Goal: Task Accomplishment & Management: Complete application form

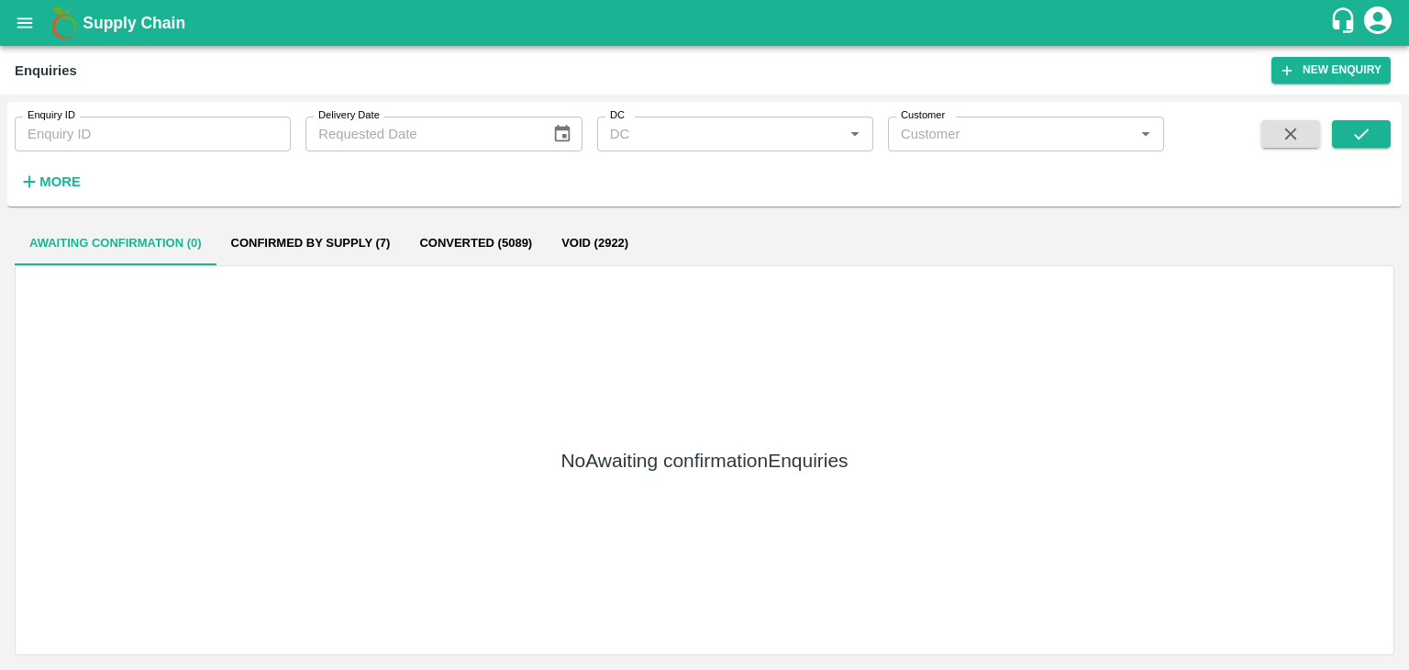
click at [1364, 142] on icon "submit" at bounding box center [1361, 134] width 20 height 20
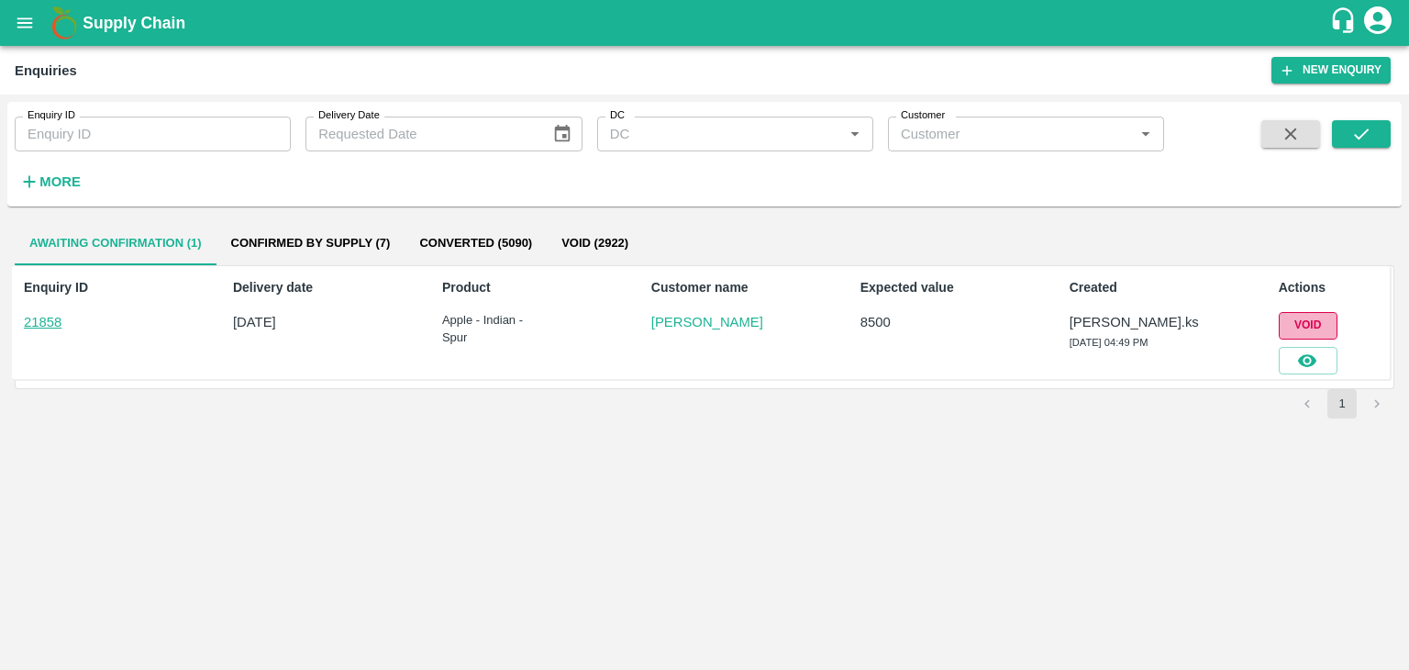
click at [1319, 330] on button "Void" at bounding box center [1308, 325] width 59 height 27
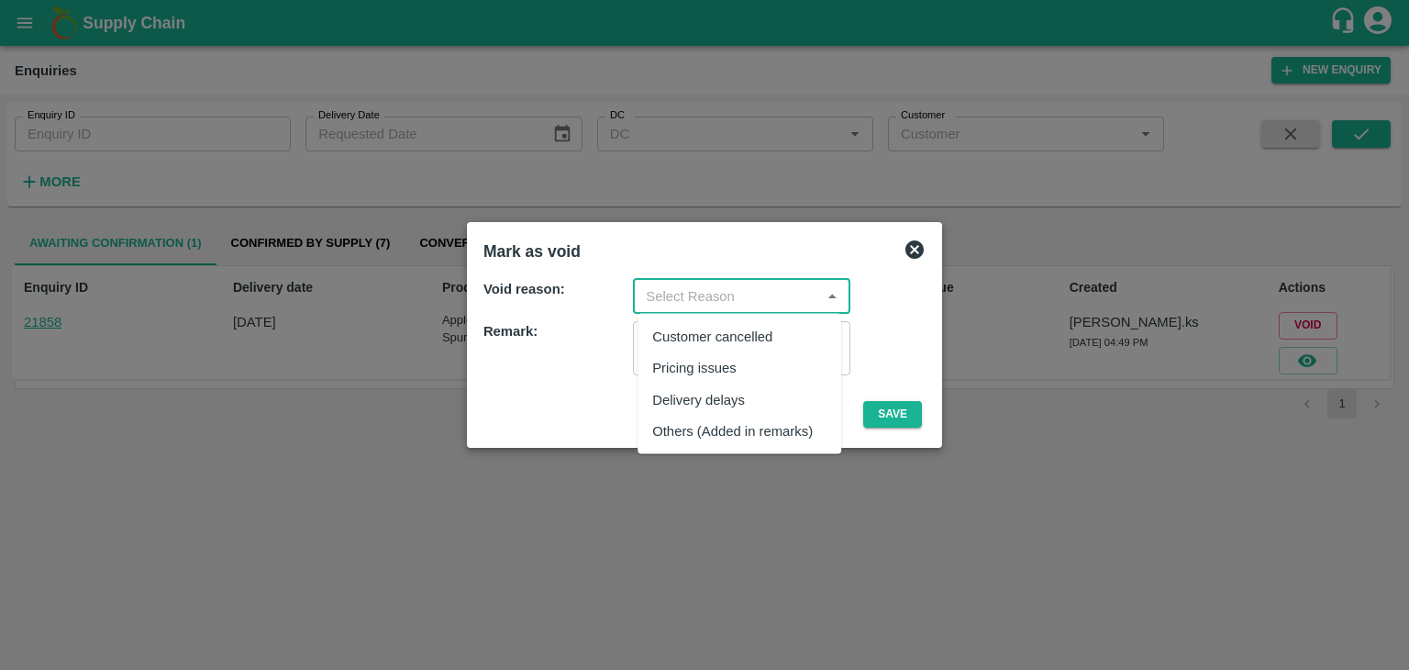
click at [801, 288] on input "input" at bounding box center [726, 296] width 176 height 24
click at [752, 423] on div "Others (Added in remarks)" at bounding box center [732, 430] width 161 height 20
type input "Others (Added in remarks)"
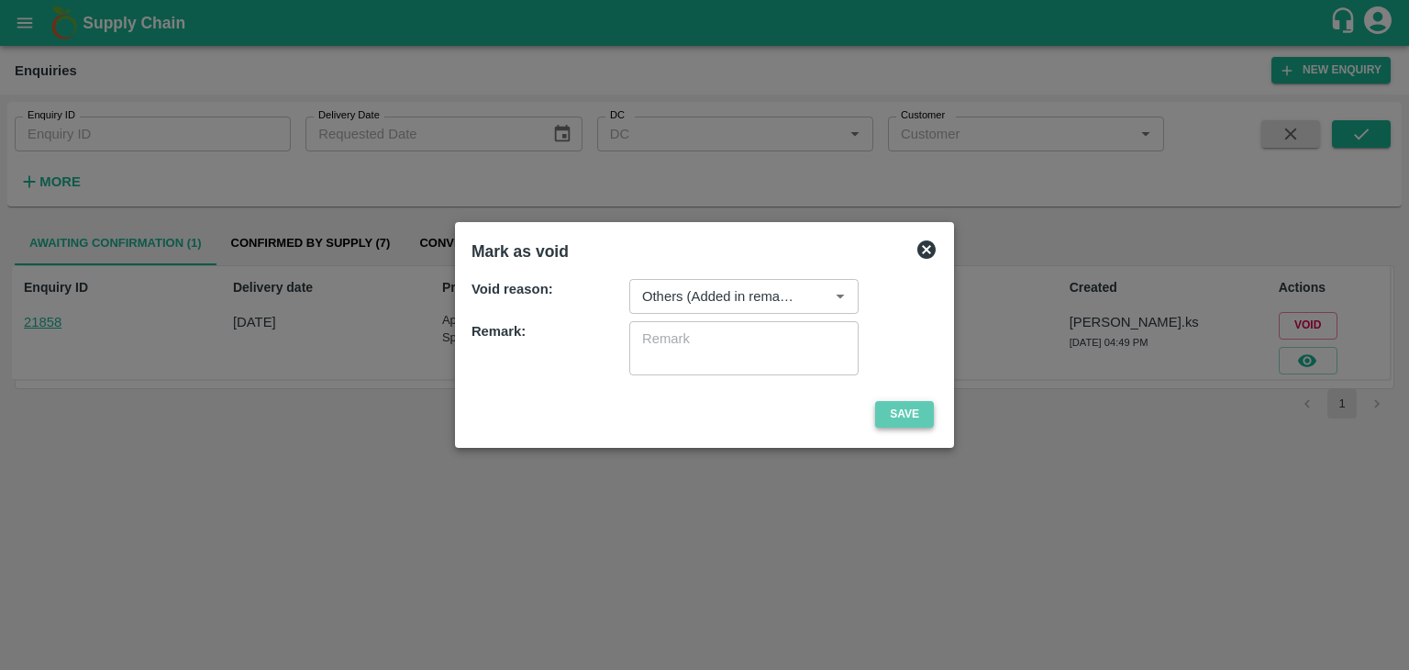
click at [891, 419] on button "Save" at bounding box center [904, 414] width 59 height 27
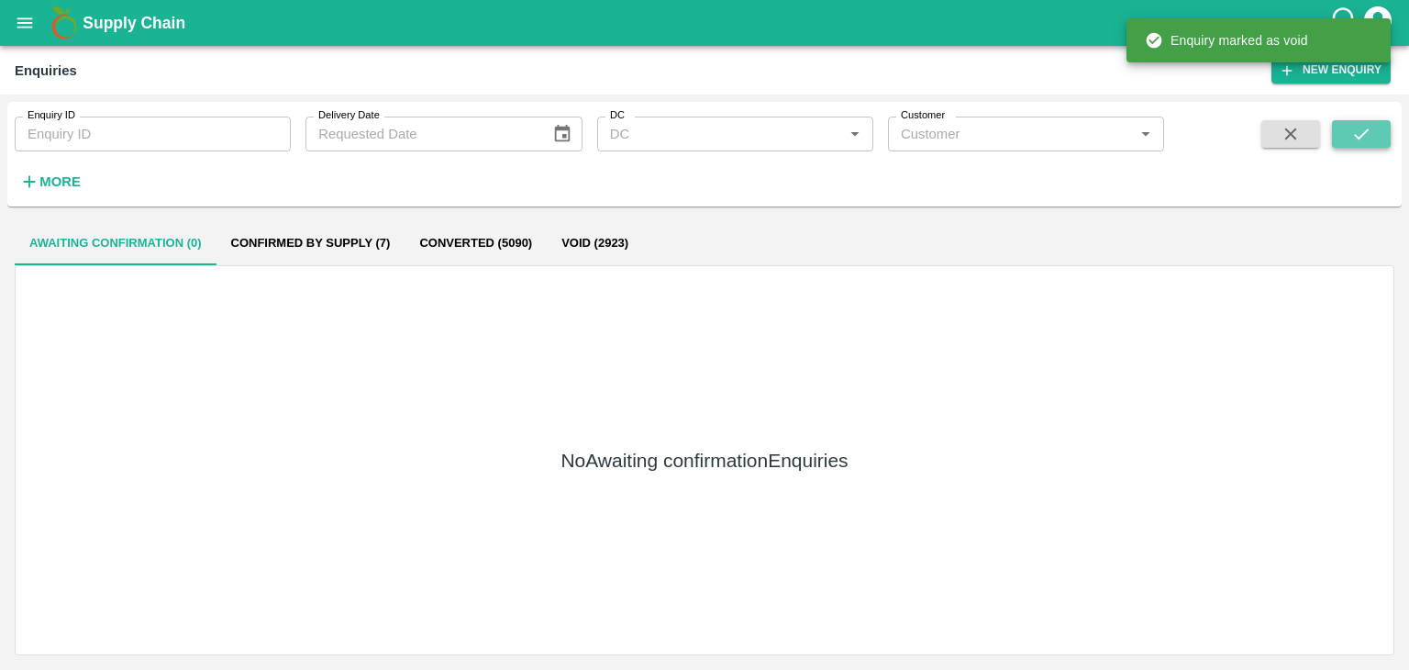
click at [1354, 122] on button "submit" at bounding box center [1361, 134] width 59 height 28
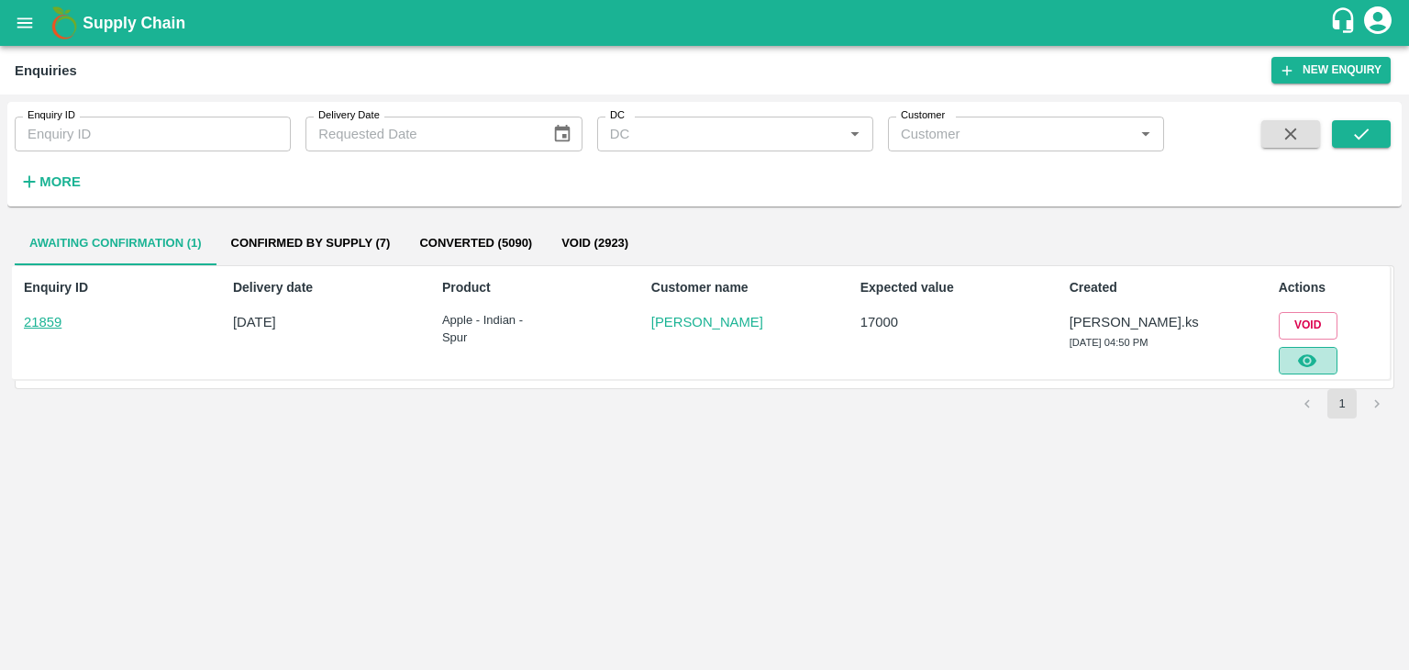
click at [1312, 357] on icon "button" at bounding box center [1307, 360] width 18 height 13
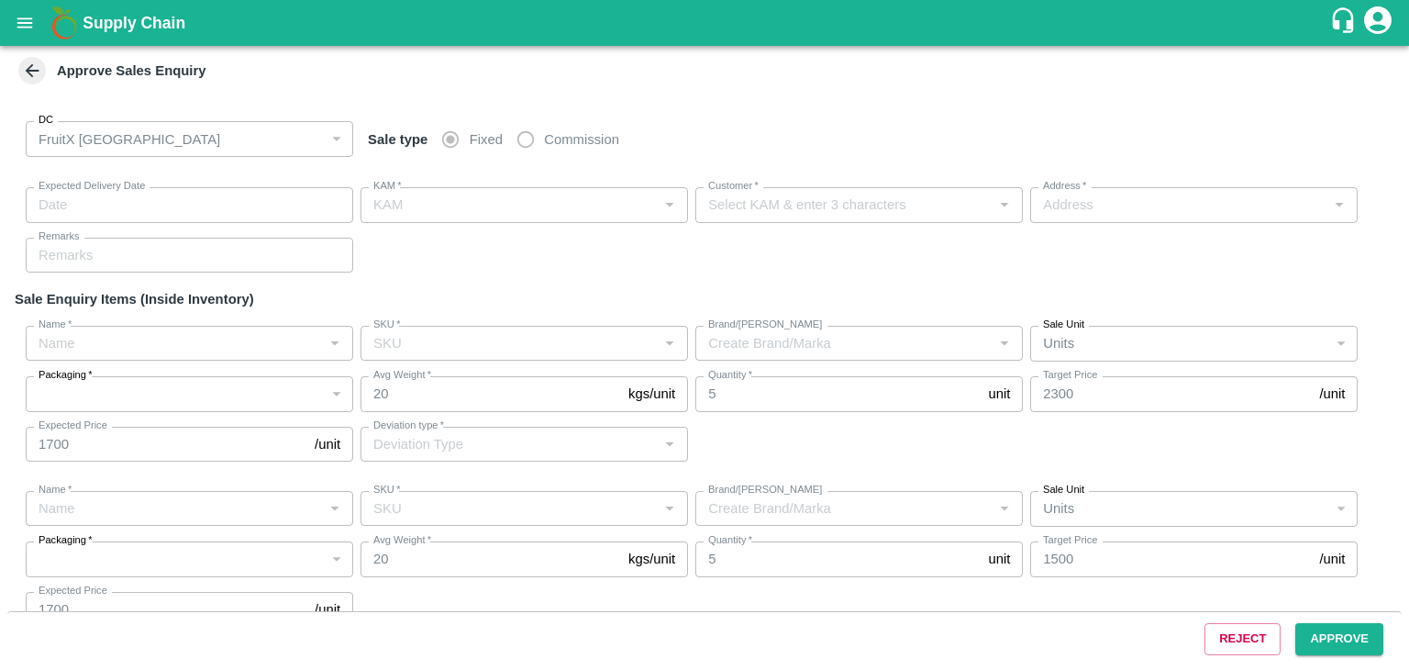
type input "[DATE] 04:55 PM"
type input "[PERSON_NAME].ks"
type input "[PERSON_NAME]"
type input "[STREET_ADDRESS]"
type input "Apple - Indian - Spur"
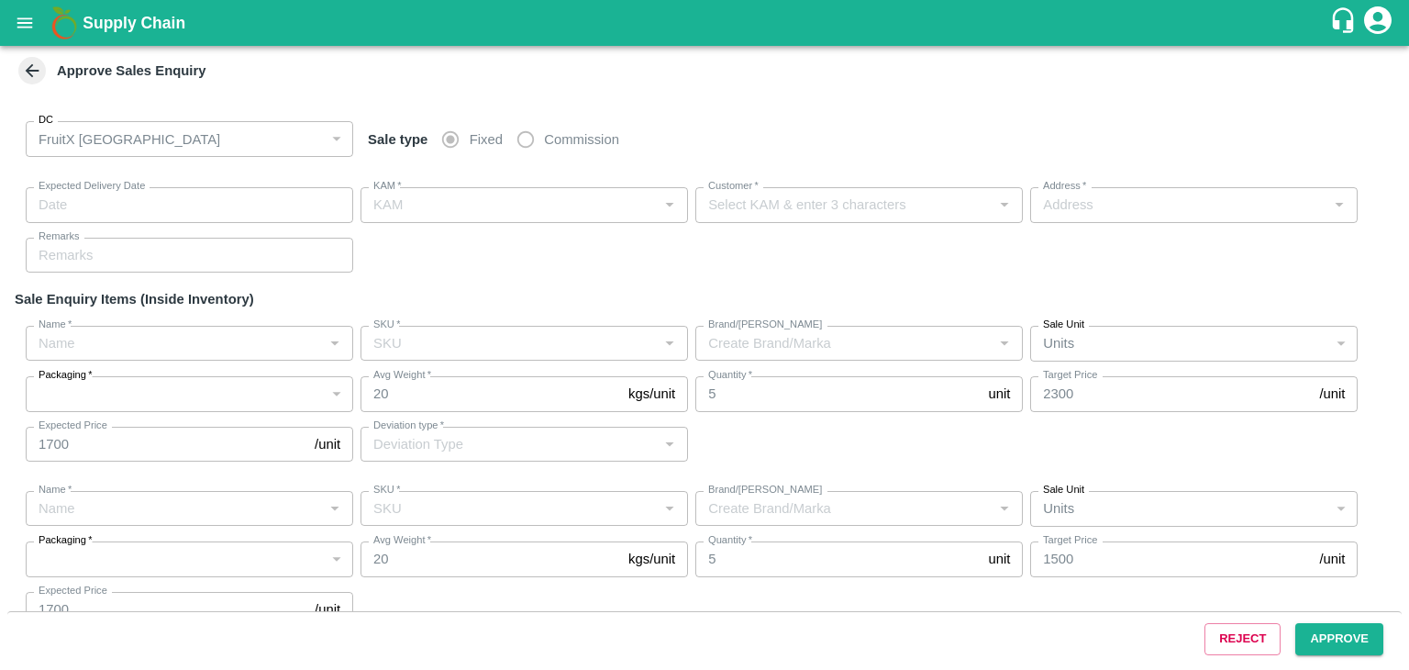
type input "A-Pitoo (310)"
type input "Others"
type input "Apple - Indian - Spur"
type input "A-Pitoo (310)"
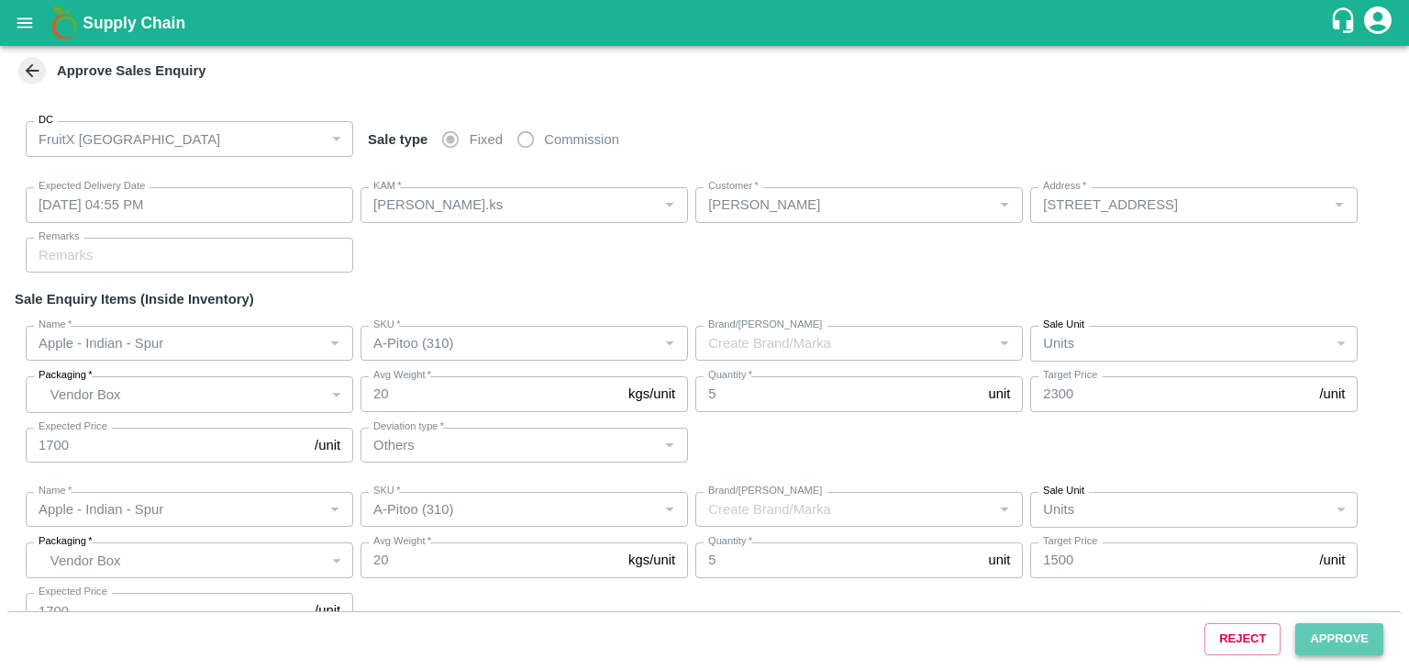
click at [1313, 652] on button "Approve" at bounding box center [1339, 639] width 88 height 32
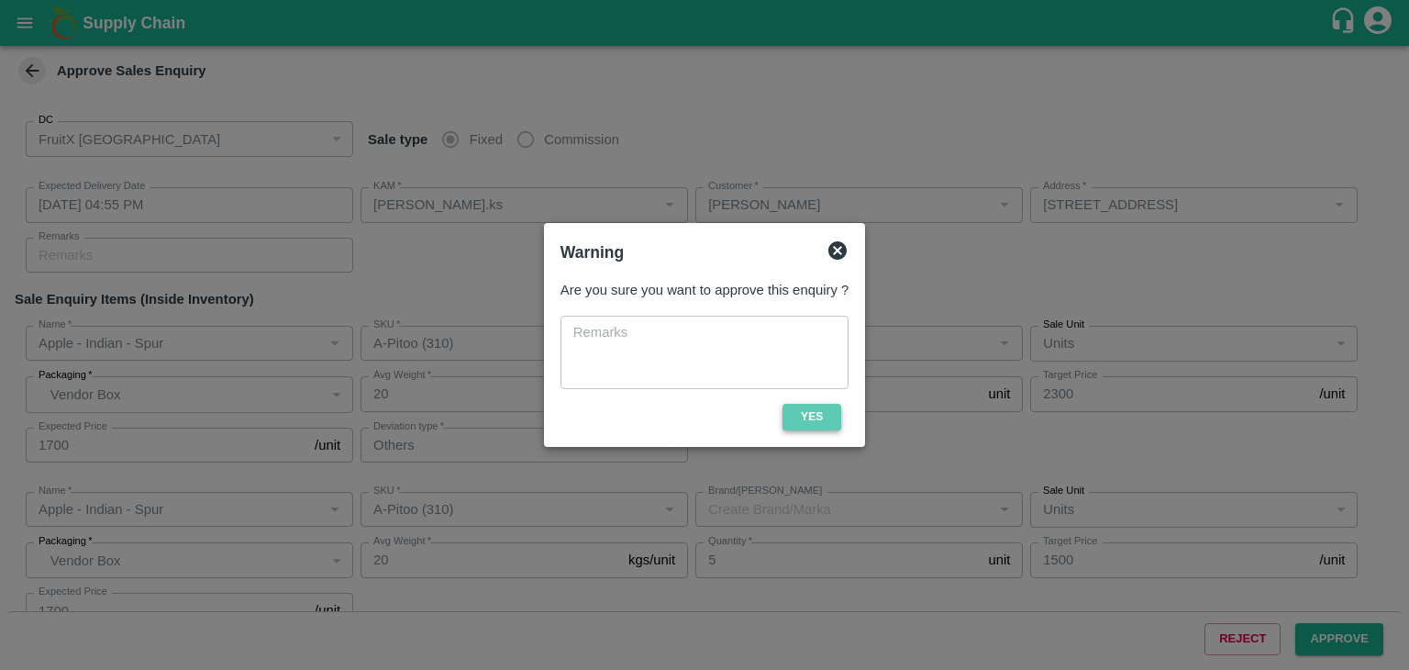
click at [825, 417] on button "Yes" at bounding box center [811, 417] width 59 height 27
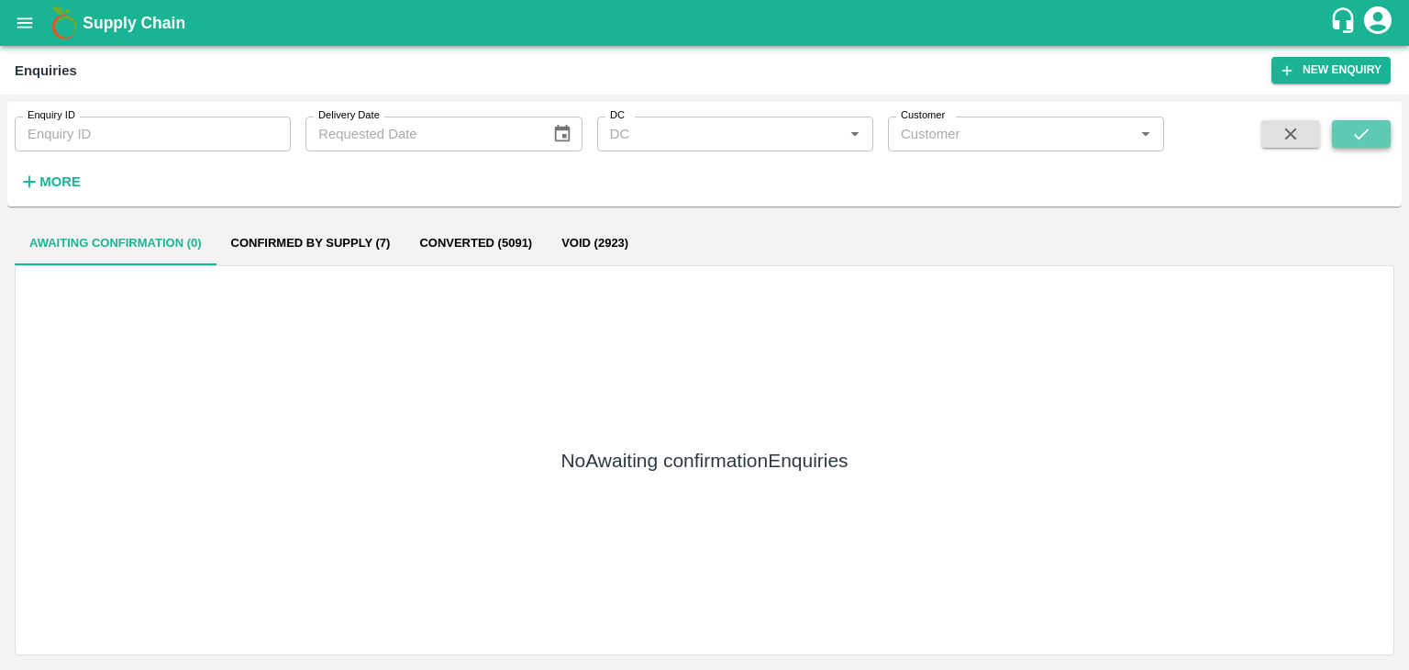
click at [1382, 129] on button "submit" at bounding box center [1361, 134] width 59 height 28
click at [1379, 134] on button "submit" at bounding box center [1361, 134] width 59 height 28
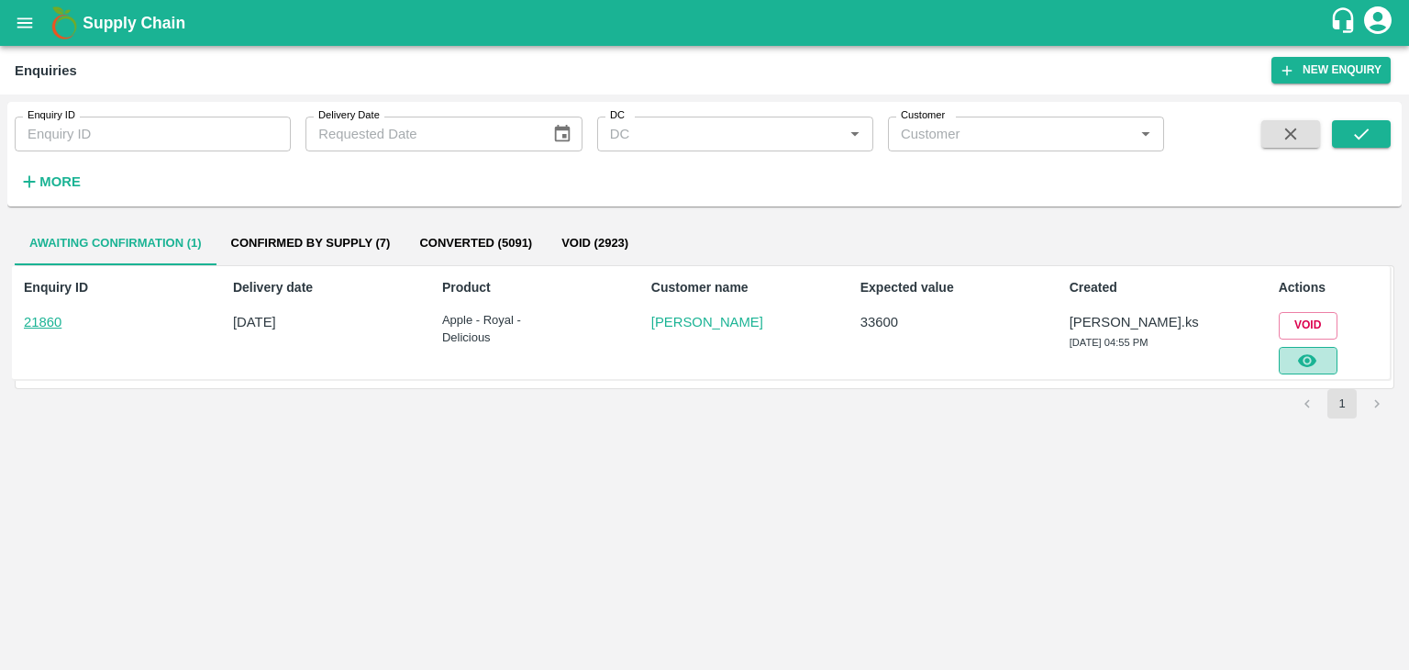
click at [1311, 360] on icon "button" at bounding box center [1307, 360] width 20 height 20
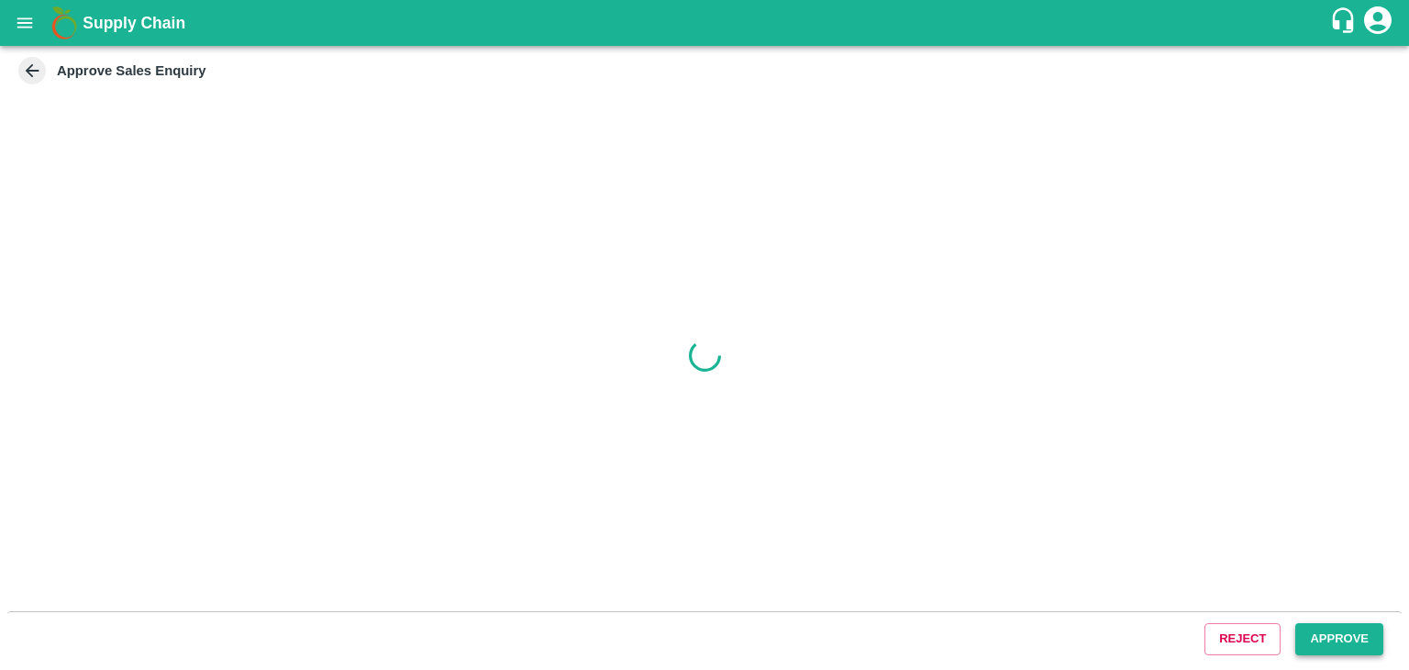
click at [1339, 629] on button "Approve" at bounding box center [1339, 639] width 88 height 32
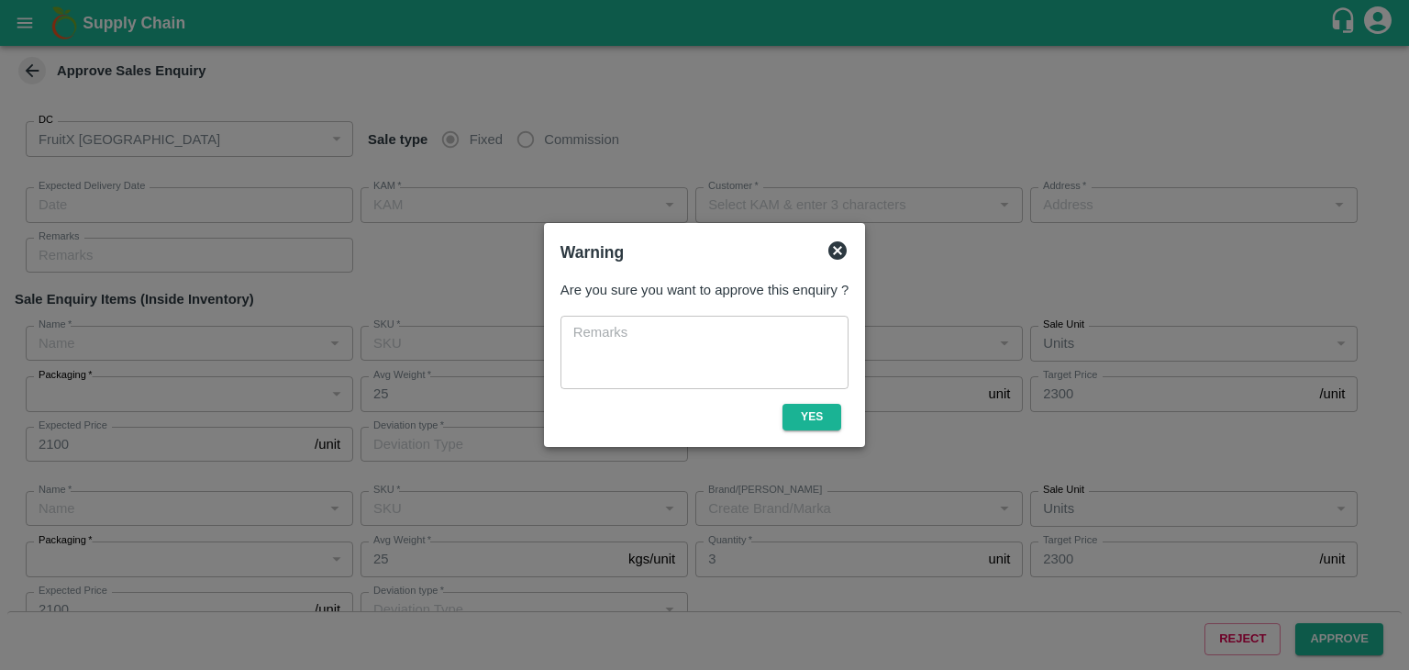
type input "[DATE] 05:05 PM"
type input "[PERSON_NAME].ks"
type input "[PERSON_NAME]"
type input "[GEOGRAPHIC_DATA] , [GEOGRAPHIC_DATA], [GEOGRAPHIC_DATA] , [GEOGRAPHIC_DATA], […"
type input "Apple - Royal - Delicious"
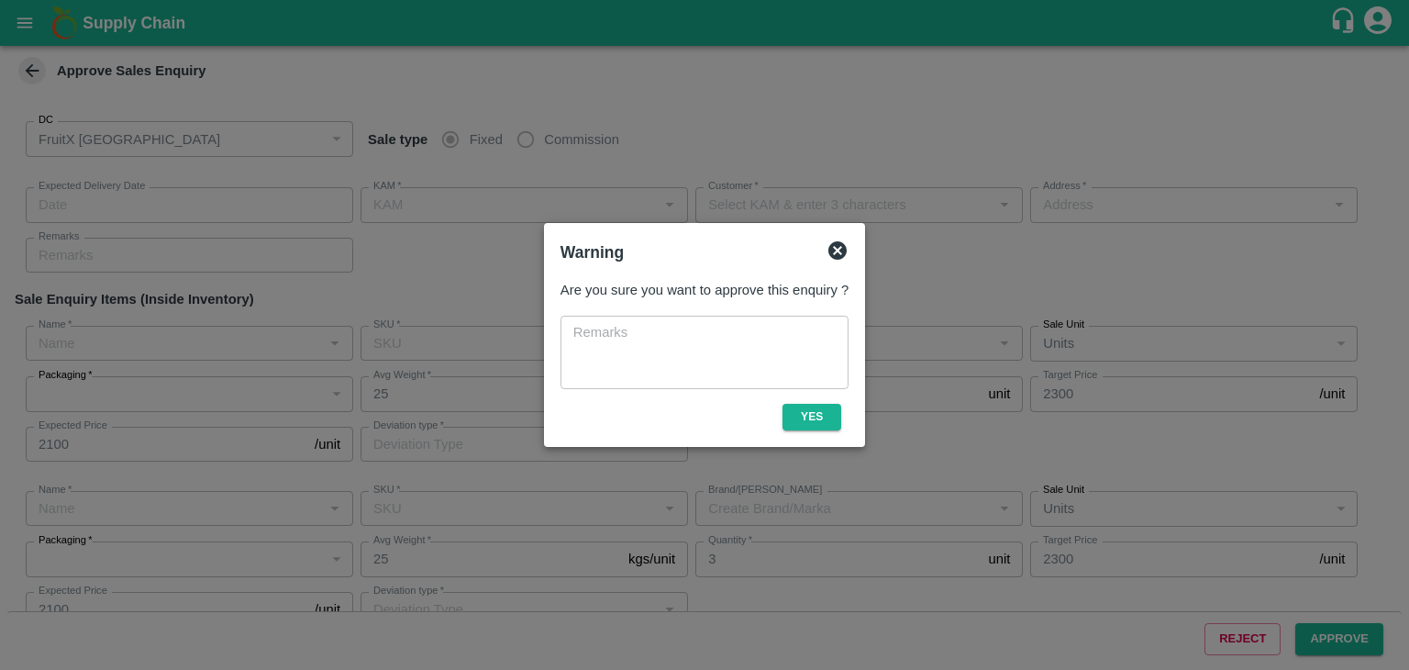
type input "SHIM-ES-ROYL"
type input "LP VG2"
type input "Others"
type input "Apple - Royal - Delicious"
type input "SHIM-L-ROYL"
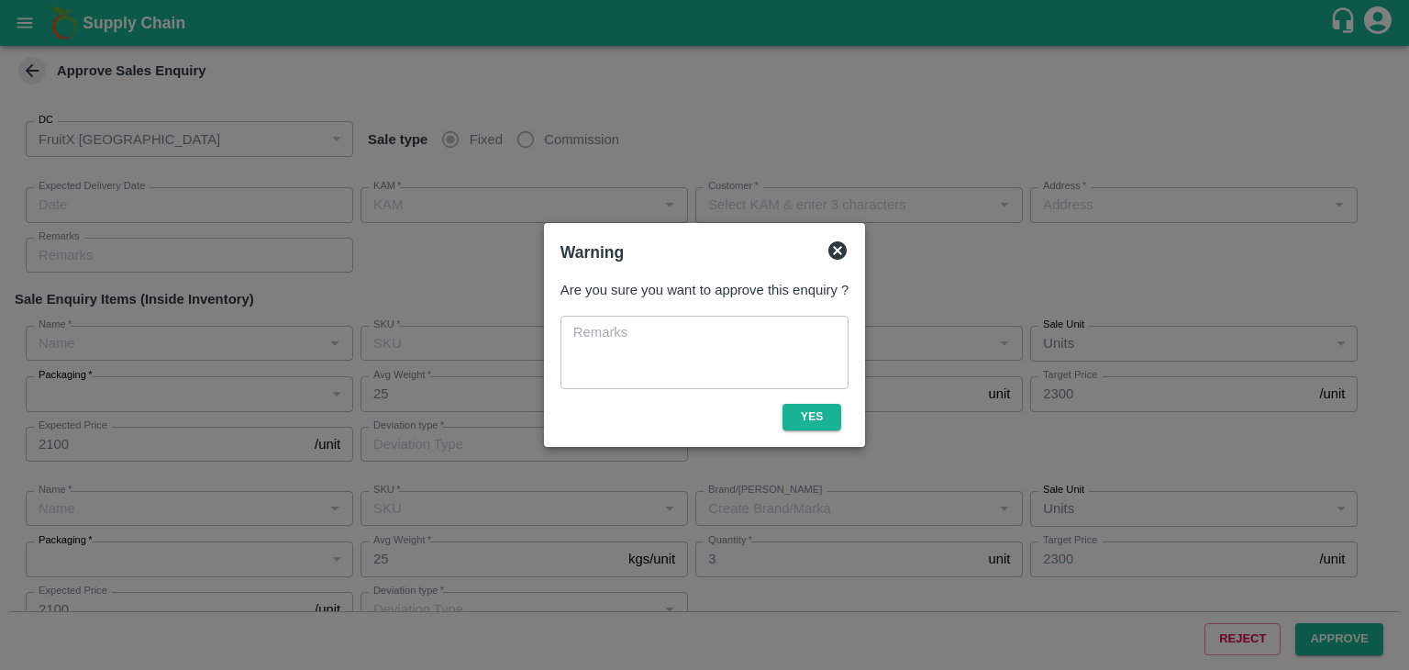
type input "LP VG3"
type input "Others"
type input "Apple - Royal - Delicious"
type input "SHIM-M-ROYL"
type input "LP VG4"
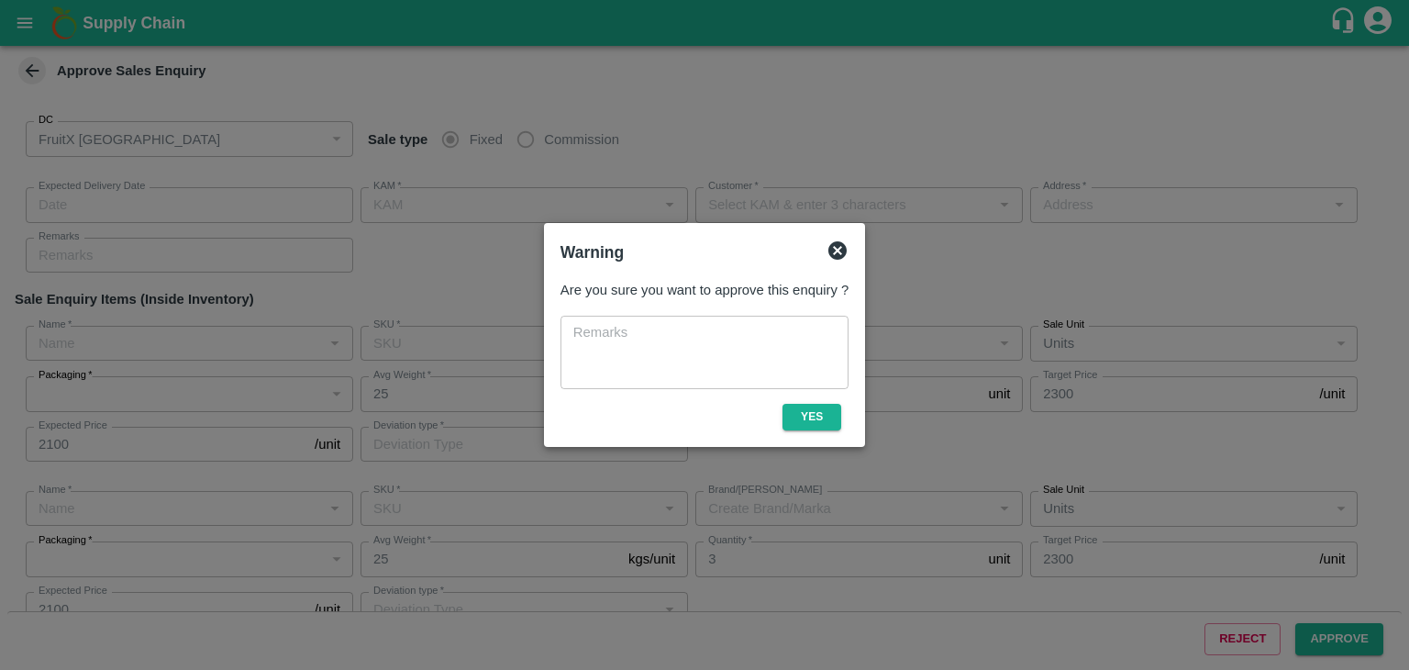
type input "Others"
type input "Apple - Royal - Delicious"
type input "SHIM-S-ROYL"
type input "LP VG4"
type input "Others"
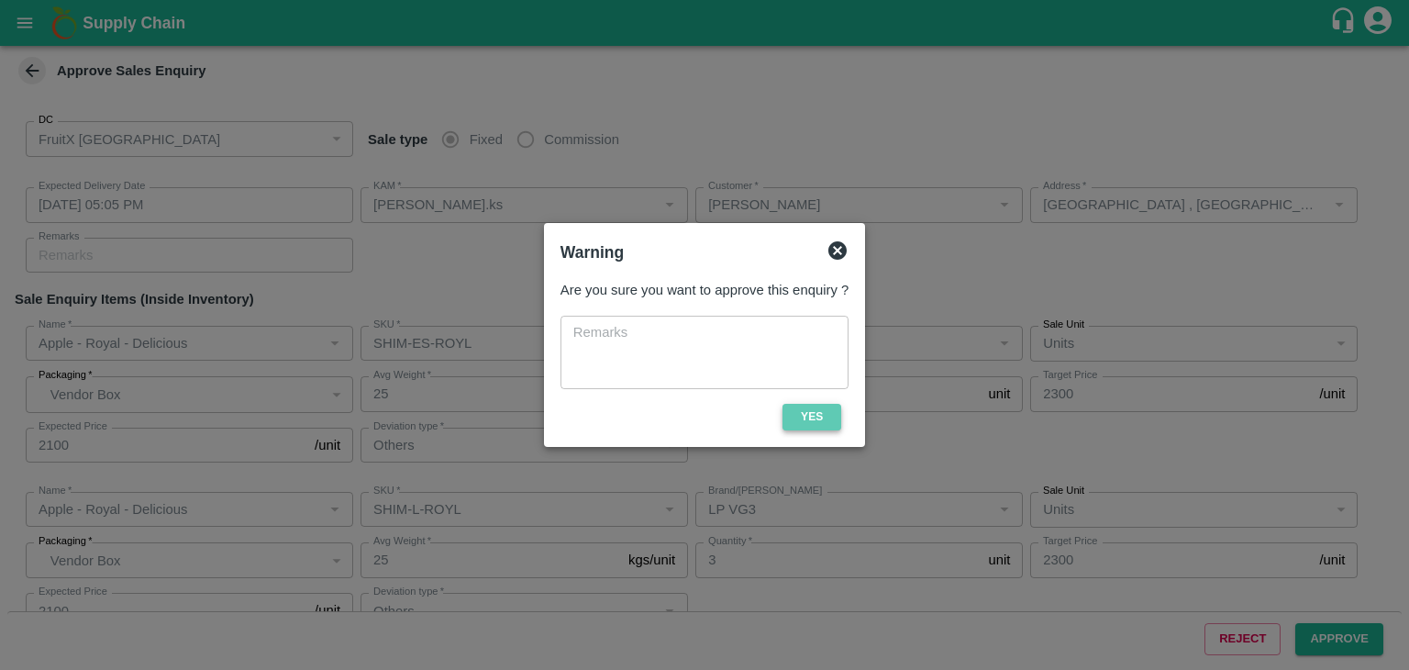
click at [803, 421] on button "Yes" at bounding box center [811, 417] width 59 height 27
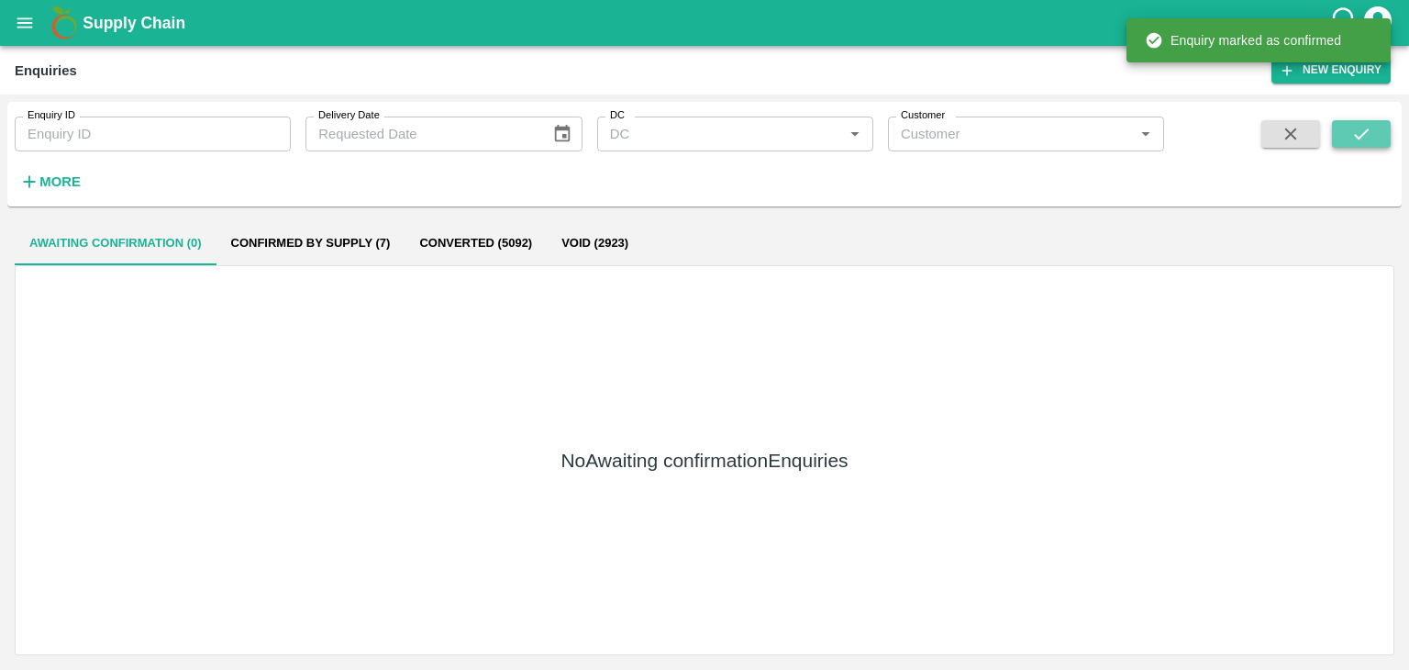
click at [1376, 138] on button "submit" at bounding box center [1361, 134] width 59 height 28
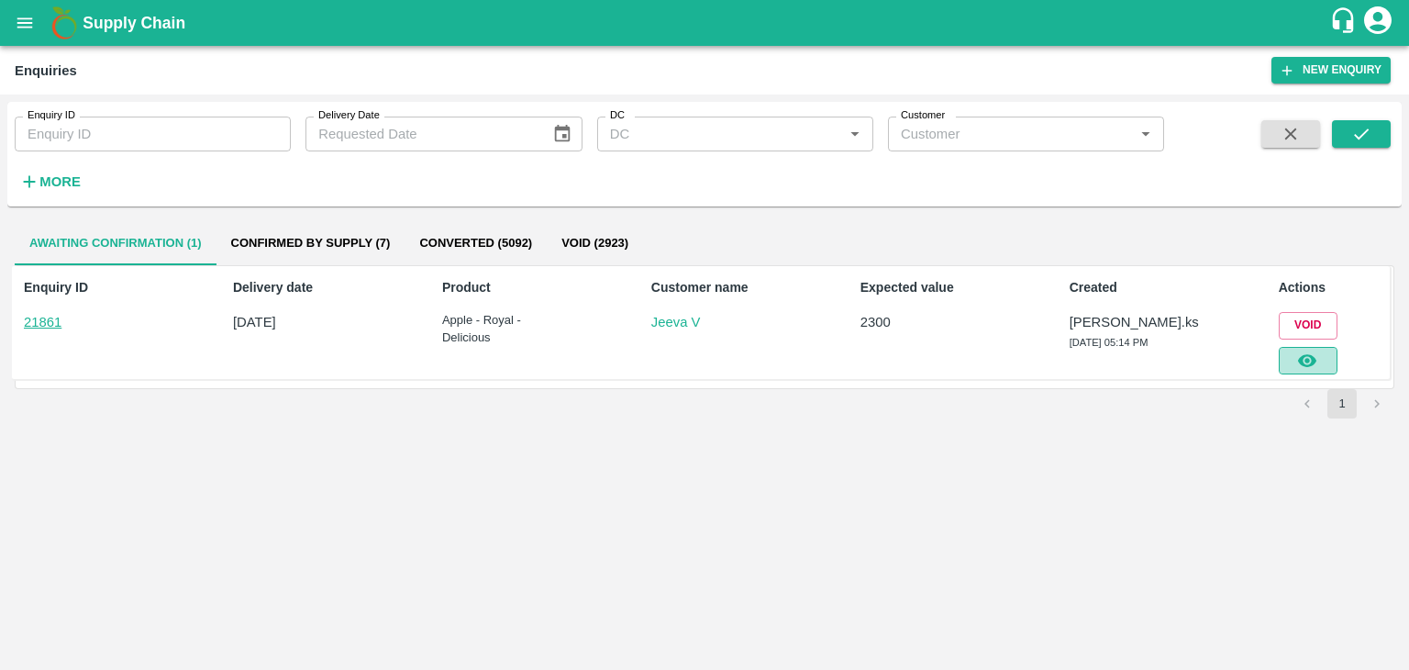
click at [1313, 363] on icon "button" at bounding box center [1307, 360] width 18 height 13
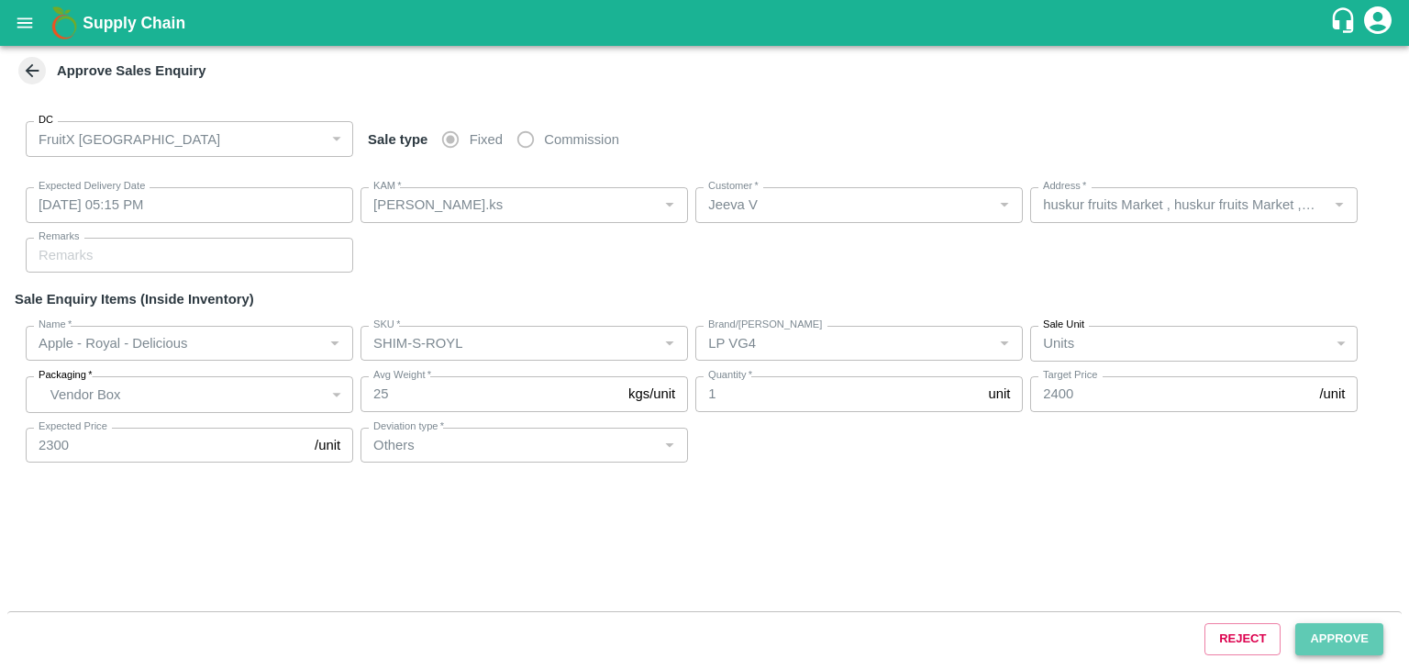
click at [1346, 628] on button "Approve" at bounding box center [1339, 639] width 88 height 32
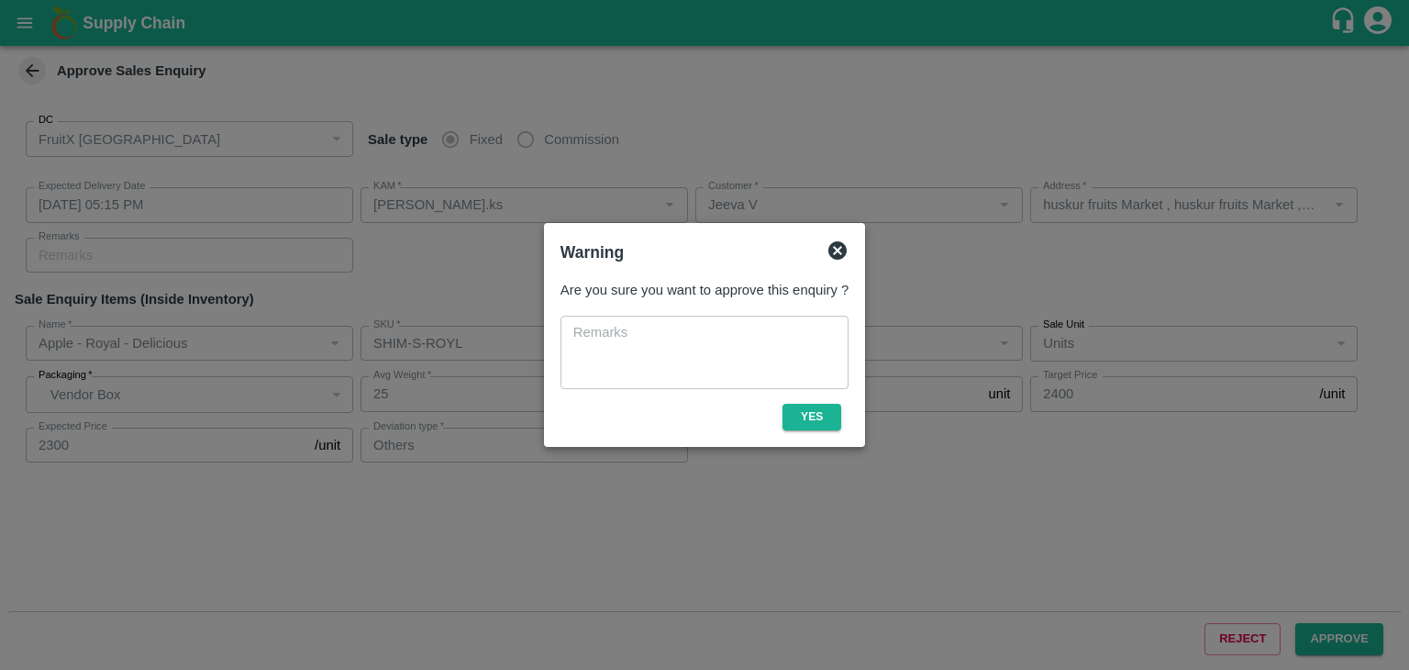
click at [782, 415] on button "Yes" at bounding box center [811, 417] width 59 height 27
